Goal: Entertainment & Leisure: Consume media (video, audio)

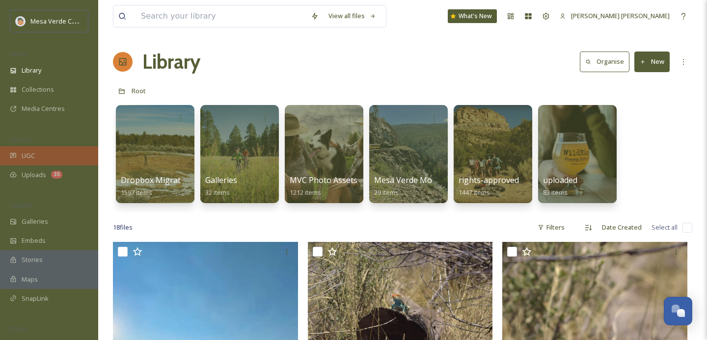
click at [37, 153] on div "UGC" at bounding box center [49, 155] width 98 height 19
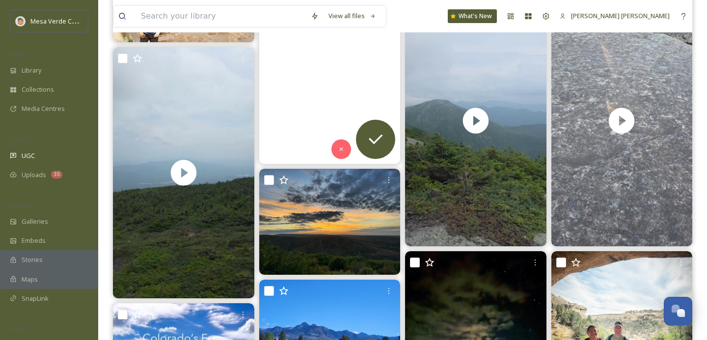
scroll to position [350, 0]
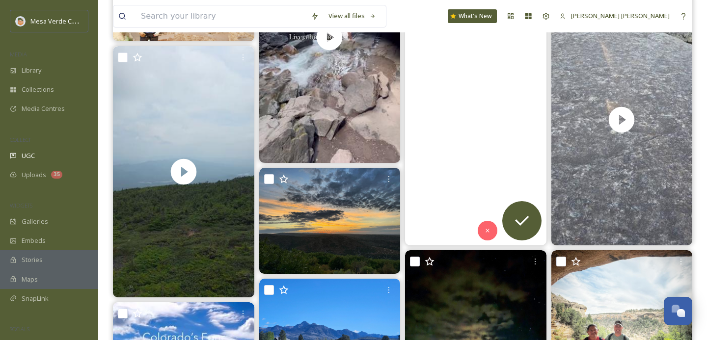
click at [476, 180] on video "Marcy, no views on the summit, again... Maybe i'll get lucky when I do a winter…" at bounding box center [475, 119] width 141 height 251
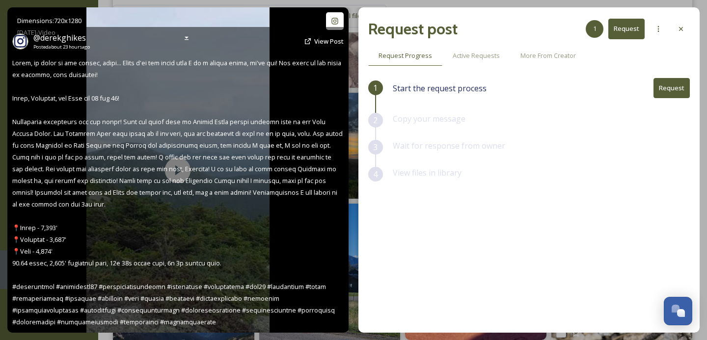
scroll to position [424, 0]
